Goal: Navigation & Orientation: Find specific page/section

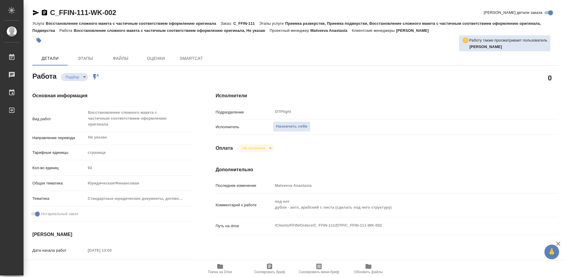
type textarea "x"
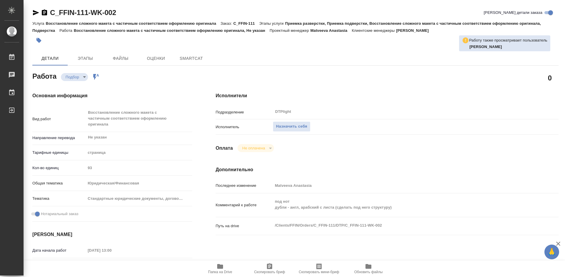
type textarea "x"
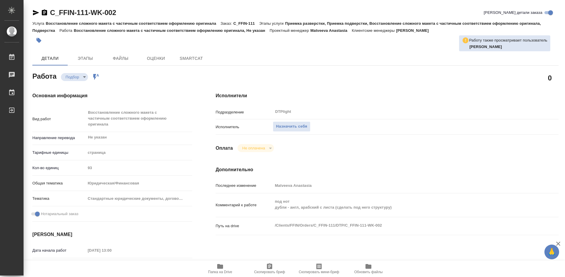
type textarea "x"
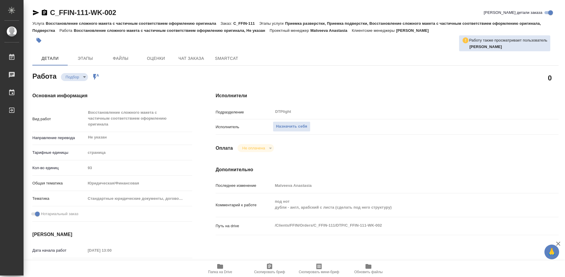
type textarea "x"
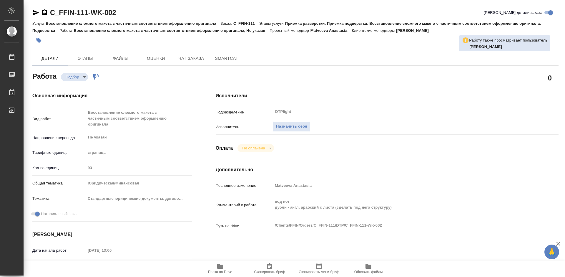
type textarea "x"
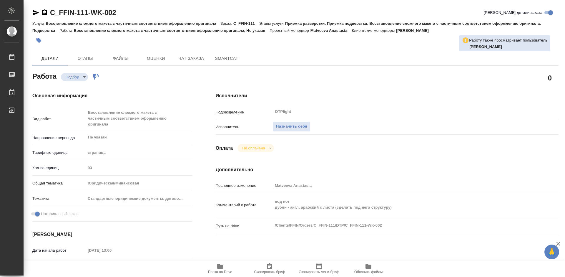
scroll to position [59, 0]
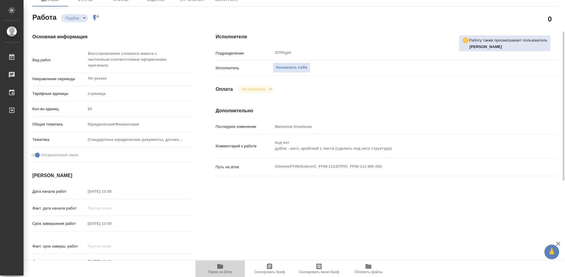
click at [219, 268] on icon "button" at bounding box center [220, 266] width 6 height 5
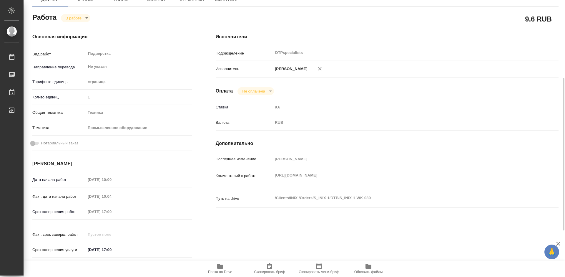
scroll to position [88, 0]
